Goal: Task Accomplishment & Management: Use online tool/utility

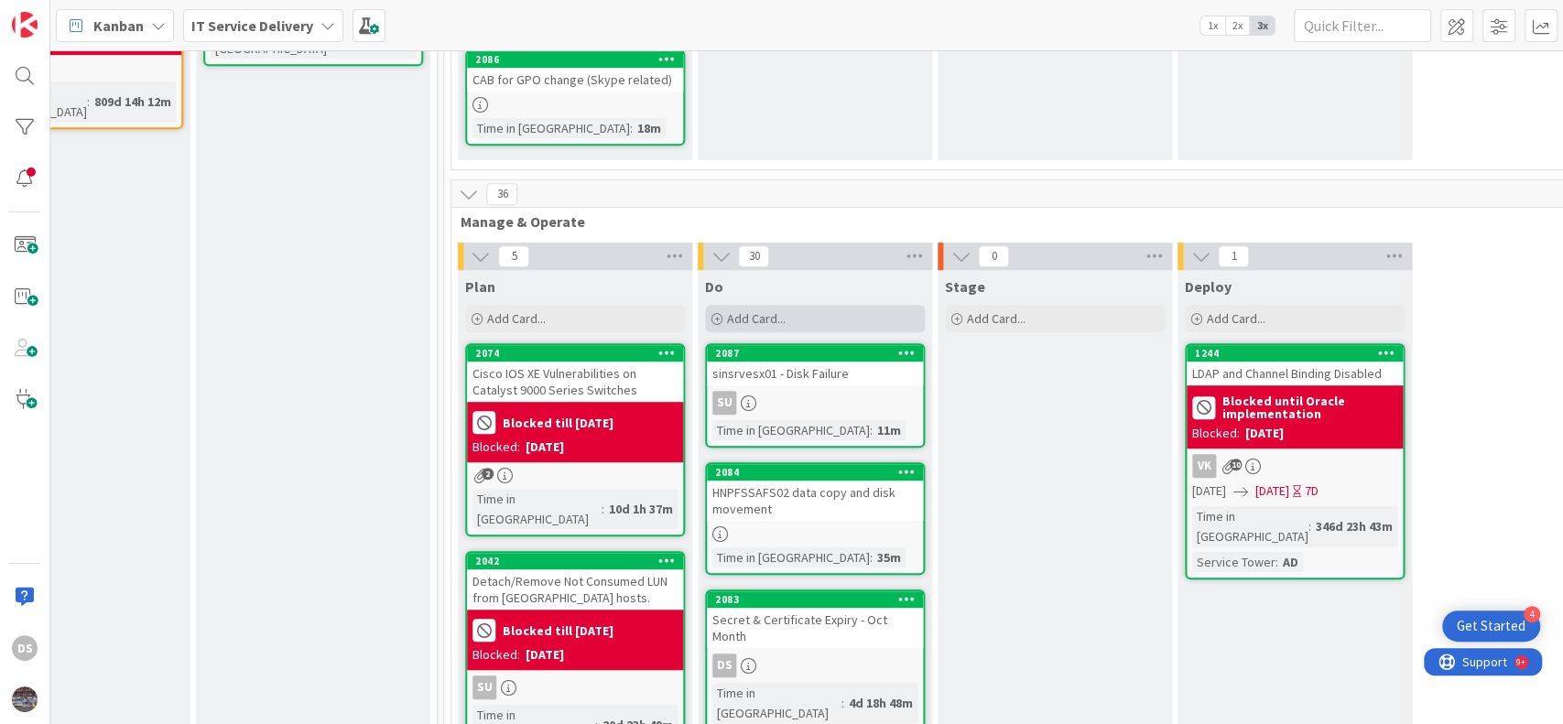
click at [804, 305] on div "Add Card..." at bounding box center [815, 318] width 220 height 27
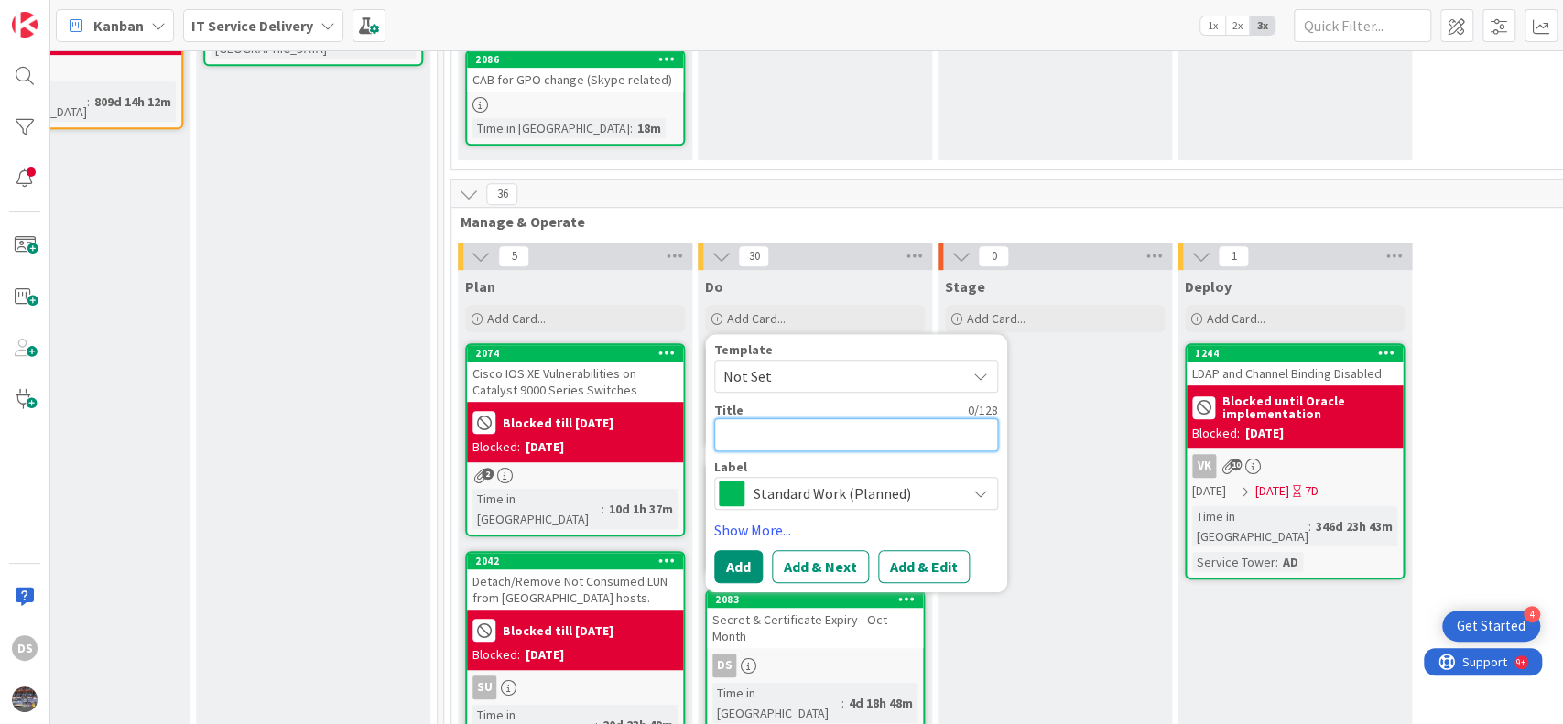
paste textarea "External Email: Action required: Migrate Azure general-purpose v1 storage accou…"
type textarea "x"
type textarea "External Email: Action required: Migrate Azure general-purpose v1 storage accou…"
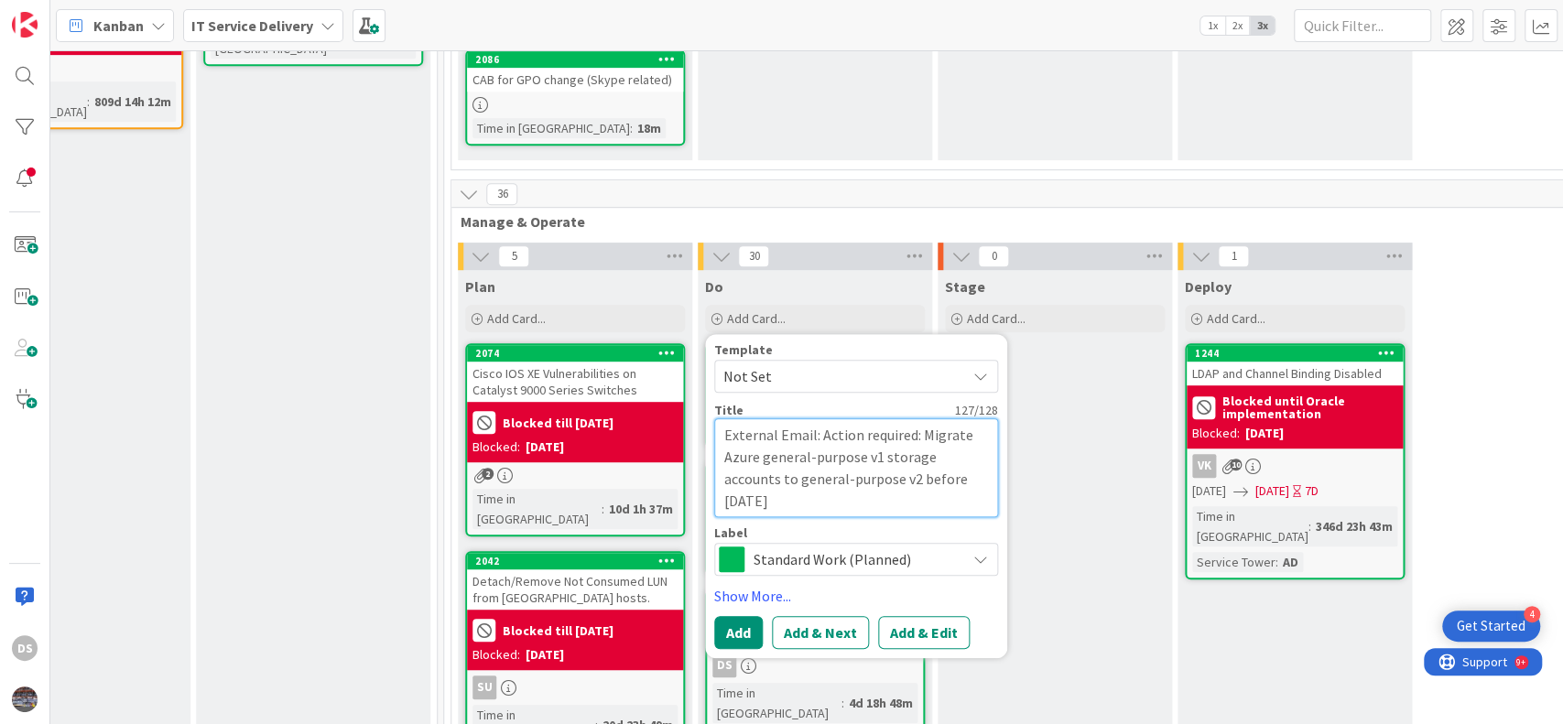
drag, startPoint x: 917, startPoint y: 397, endPoint x: 720, endPoint y: 384, distance: 197.4
click at [720, 419] on textarea "External Email: Action required: Migrate Azure general-purpose v1 storage accou…" at bounding box center [856, 468] width 284 height 99
type textarea "x"
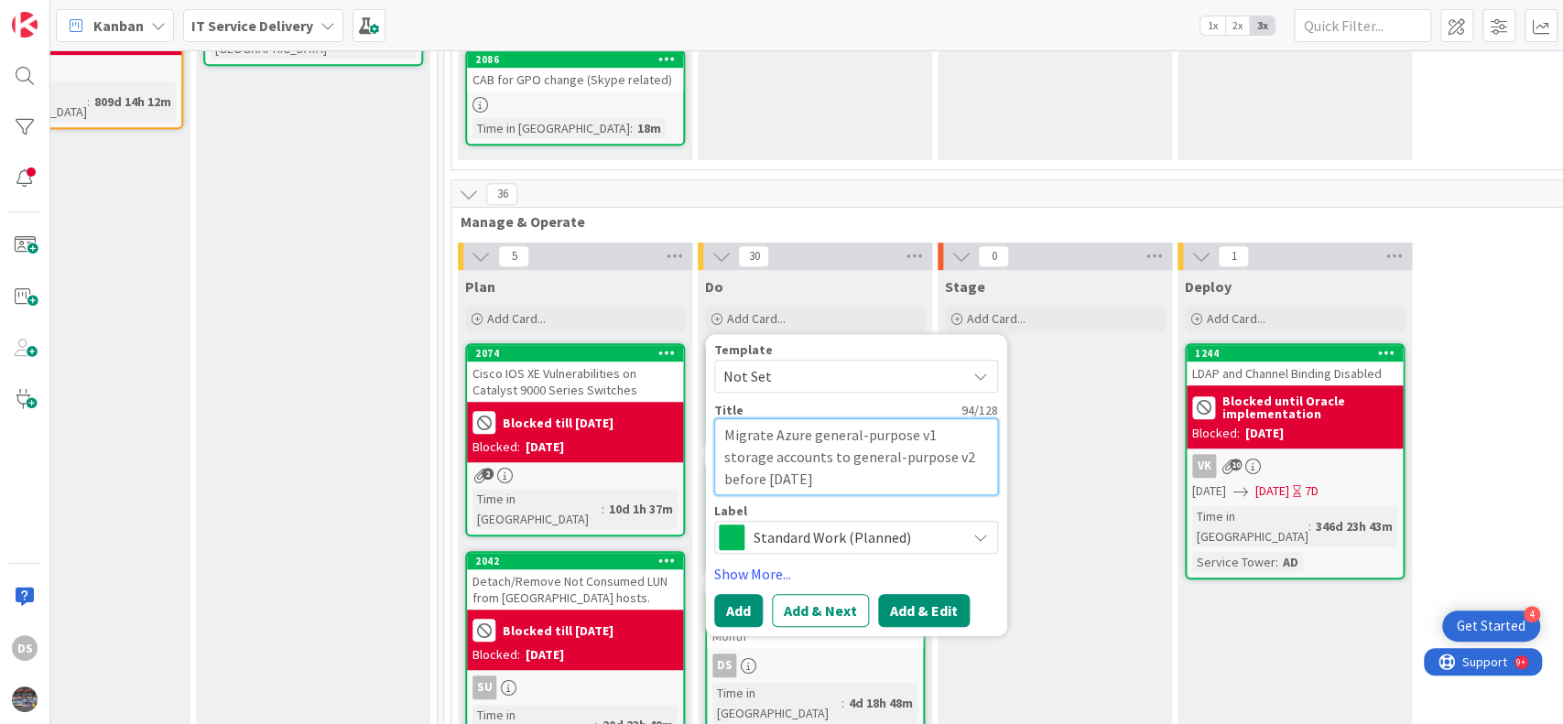
type textarea "Migrate Azure general-purpose v1 storage accounts to general-purpose v2 before …"
click at [928, 594] on button "Add & Edit" at bounding box center [924, 610] width 92 height 33
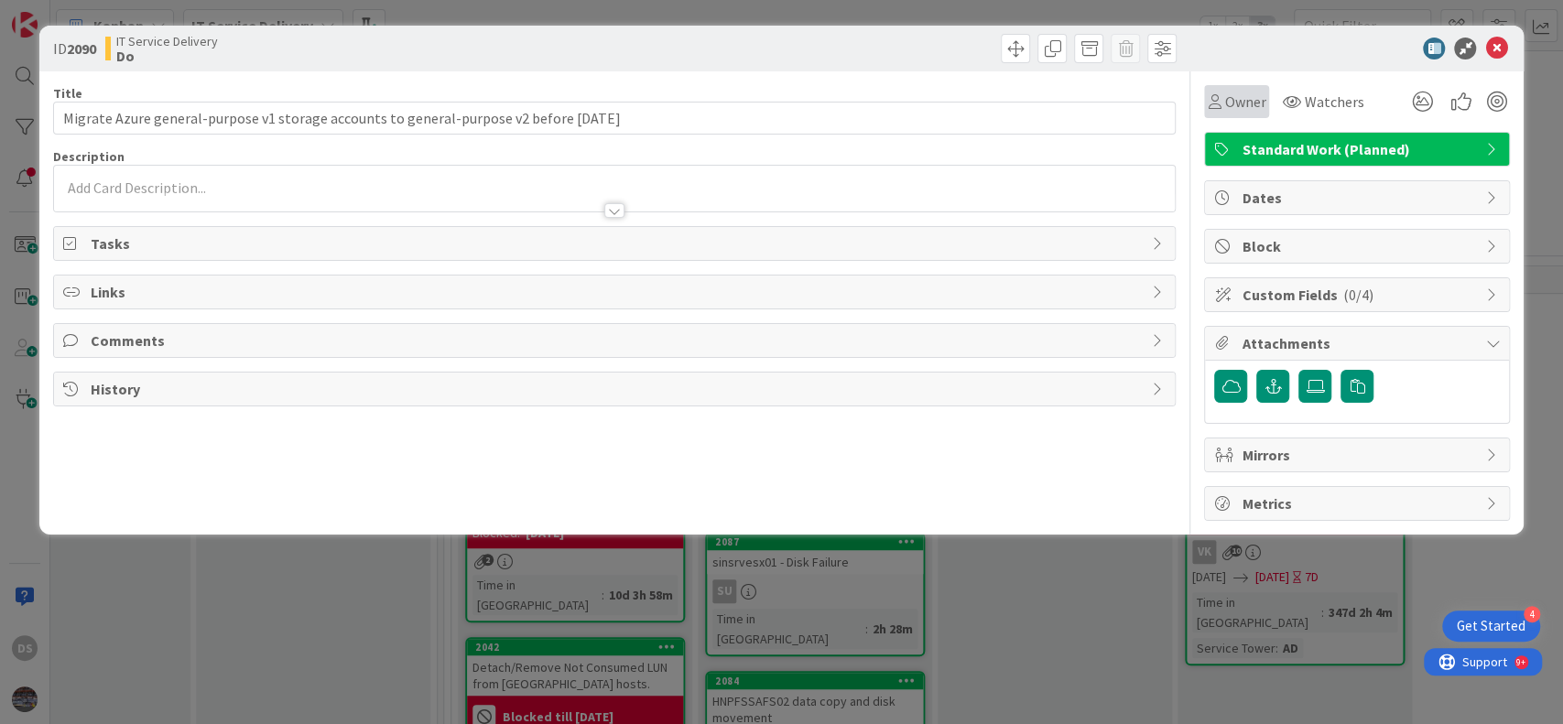
click at [1246, 97] on span "Owner" at bounding box center [1244, 102] width 41 height 22
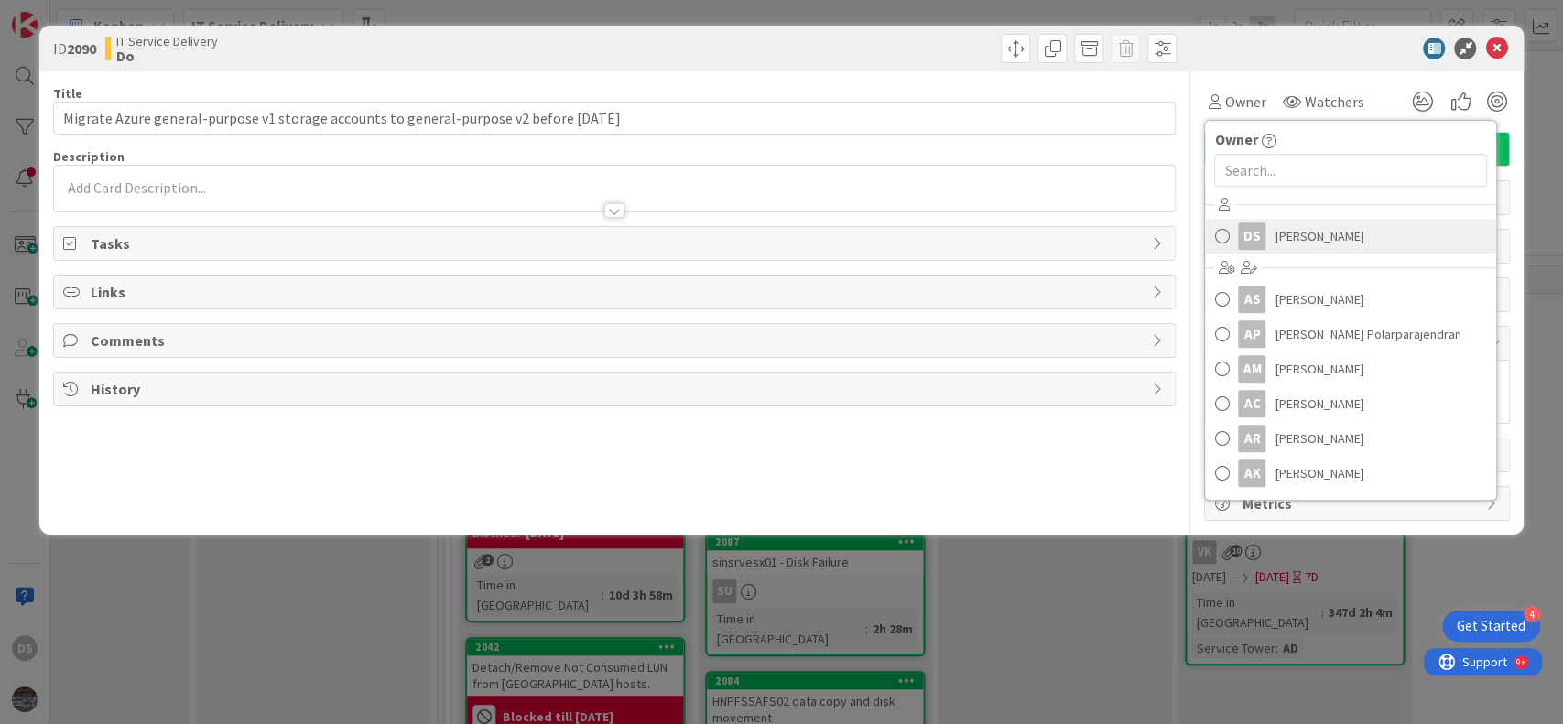
click at [1289, 238] on span "[PERSON_NAME]" at bounding box center [1319, 236] width 89 height 27
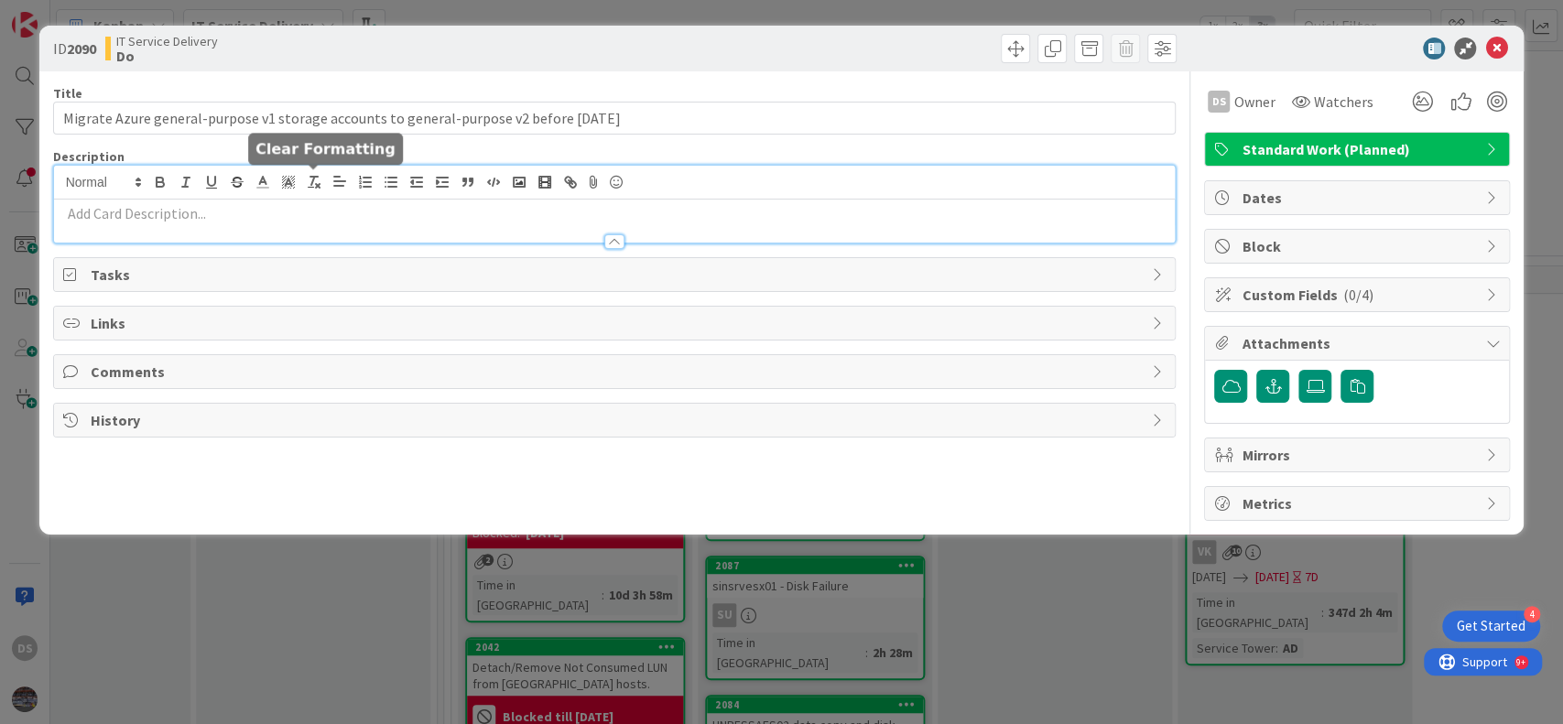
click at [310, 186] on div at bounding box center [615, 204] width 1122 height 77
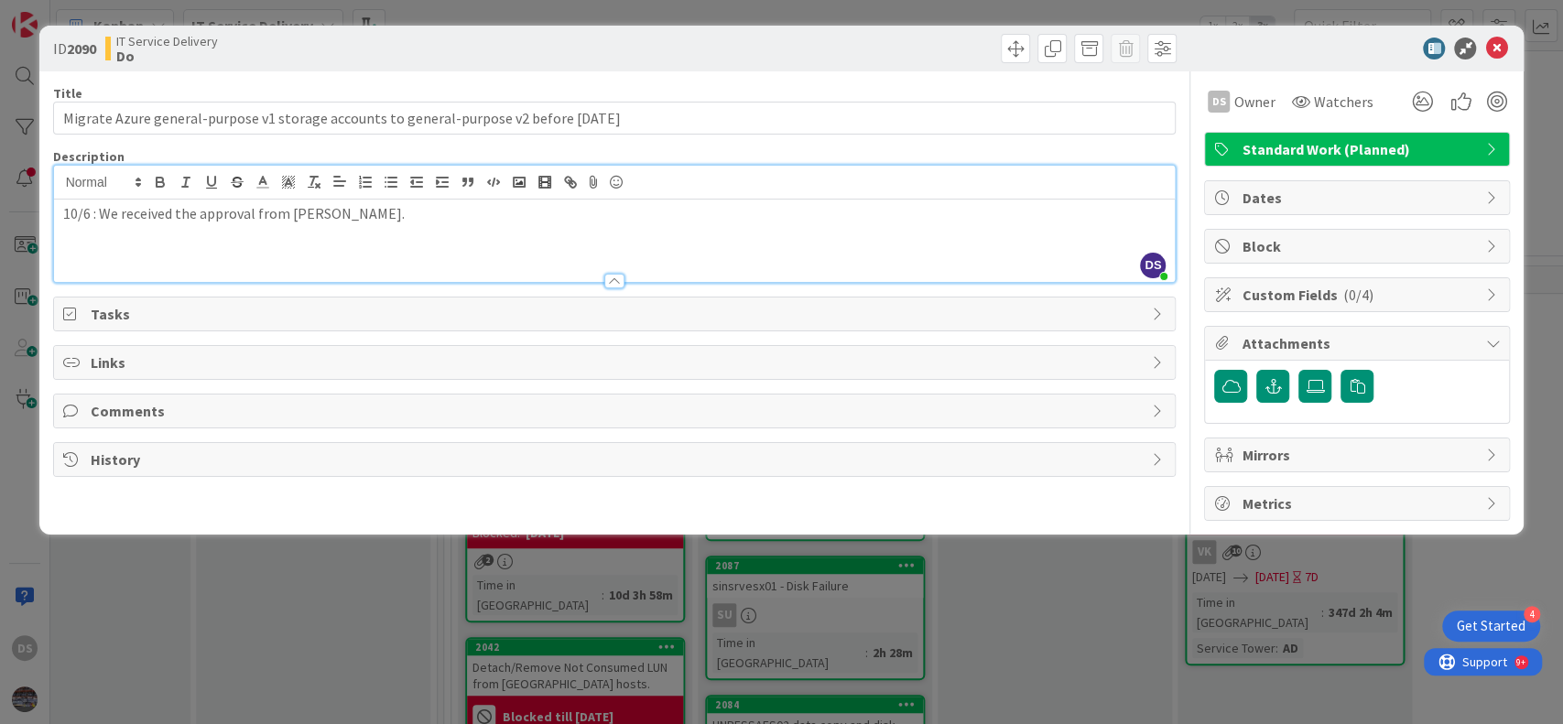
click at [100, 211] on p "10/6 : We received the approval from [PERSON_NAME]." at bounding box center [615, 213] width 1104 height 21
click at [489, 218] on p "10/6 : We will analyze the storage account meanwhile we will raise the CWe rece…" at bounding box center [615, 213] width 1104 height 21
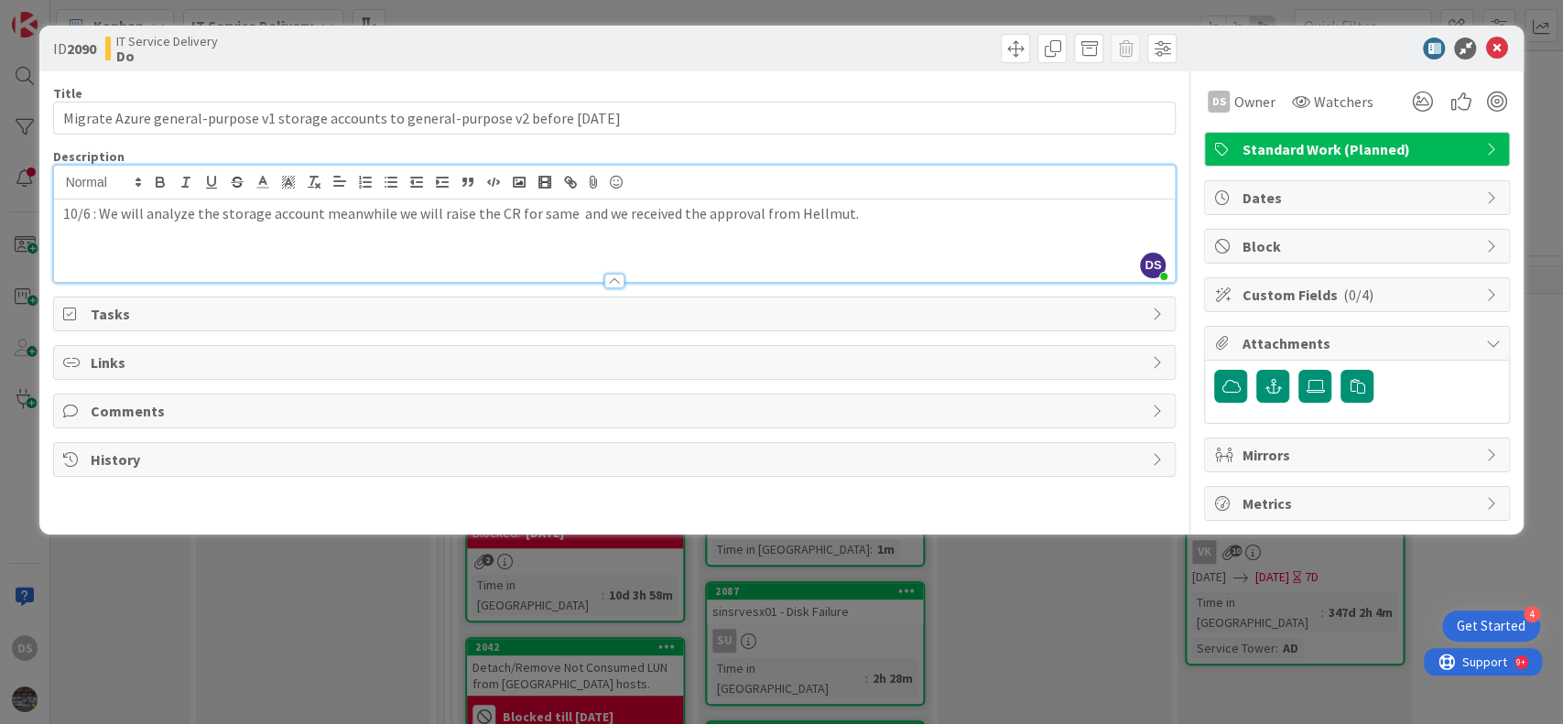
click at [876, 216] on p "10/6 : We will analyze the storage account meanwhile we will raise the CR for s…" at bounding box center [615, 213] width 1104 height 21
click at [83, 214] on p "10/6 : We will analyze the storage account meanwhile we will raise the CR for s…" at bounding box center [615, 213] width 1104 height 21
click at [1493, 46] on icon at bounding box center [1496, 49] width 22 height 22
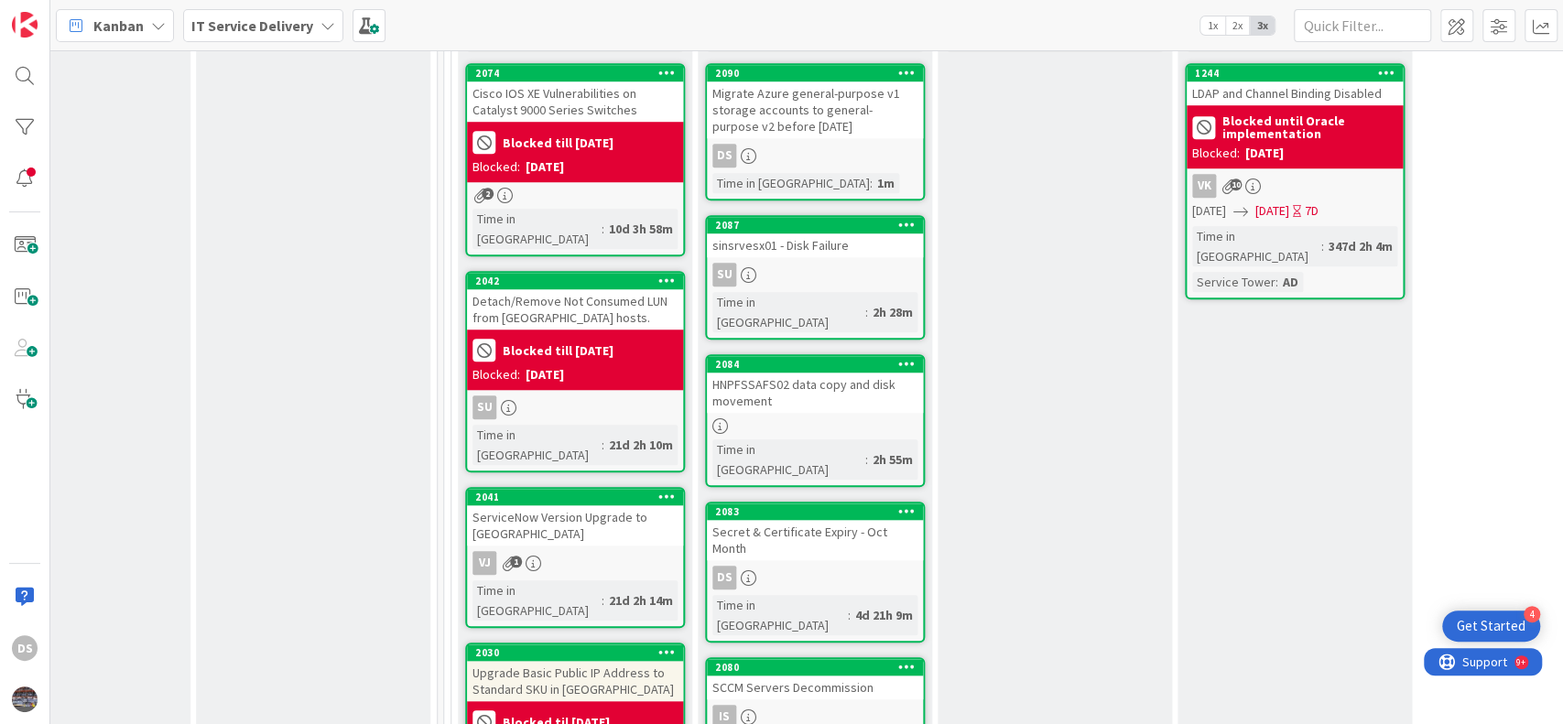
scroll to position [610, 828]
